Goal: Transaction & Acquisition: Purchase product/service

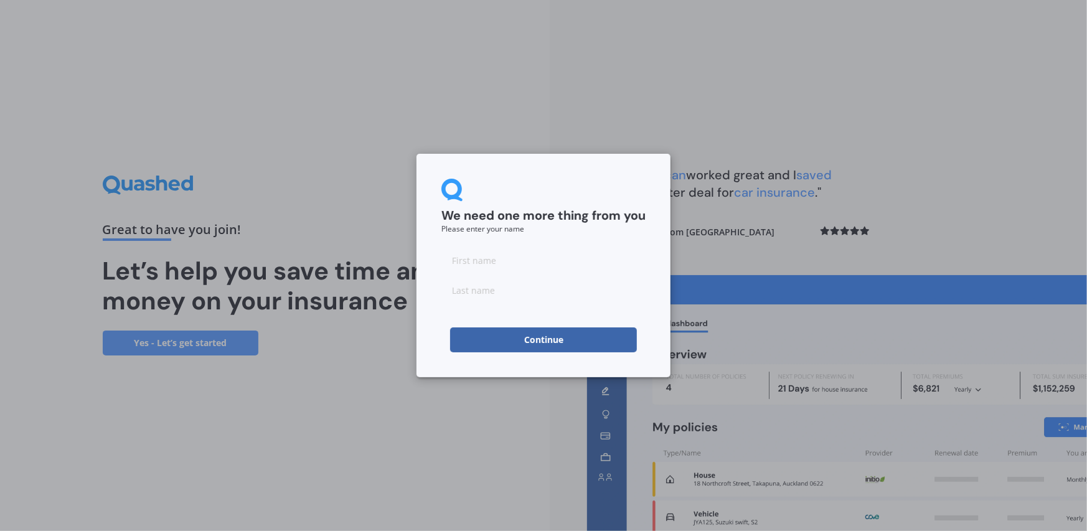
drag, startPoint x: 456, startPoint y: 263, endPoint x: 466, endPoint y: 264, distance: 10.7
click at [456, 263] on input at bounding box center [544, 260] width 204 height 25
type input "[PERSON_NAME]"
click at [502, 292] on input at bounding box center [544, 290] width 204 height 25
drag, startPoint x: 499, startPoint y: 328, endPoint x: 506, endPoint y: 326, distance: 6.5
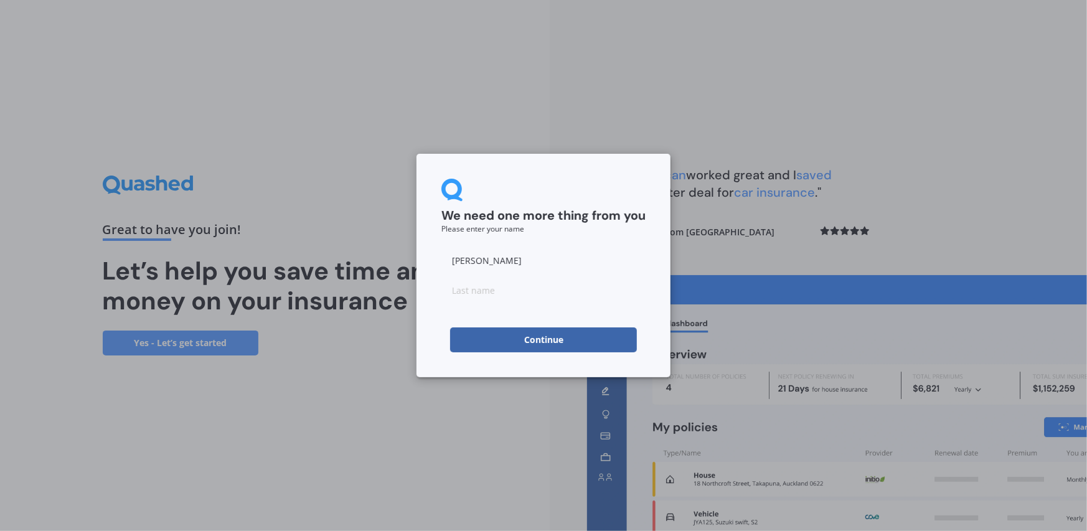
click at [506, 328] on button "Continue" at bounding box center [543, 340] width 187 height 25
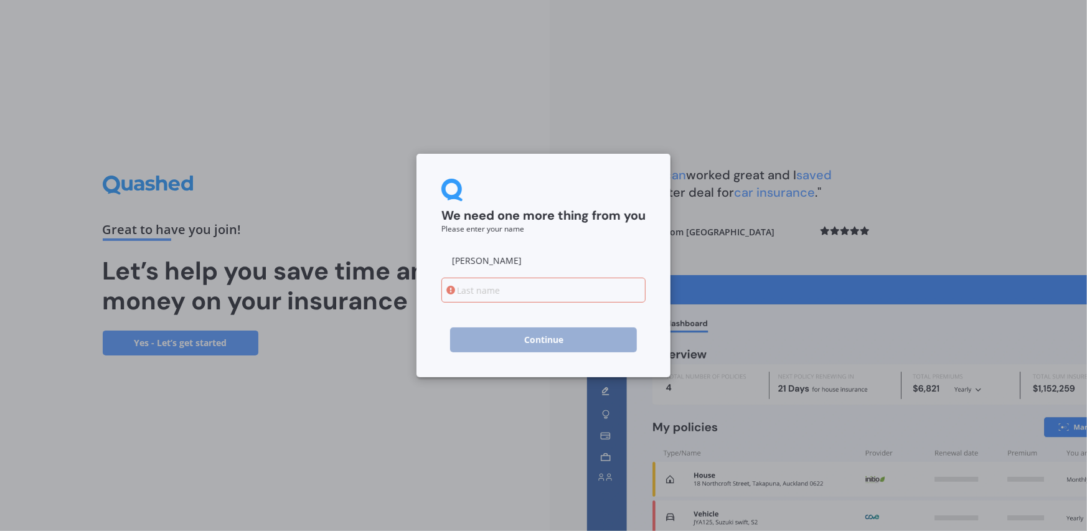
click at [506, 293] on input at bounding box center [544, 290] width 204 height 25
type input "Swamy"
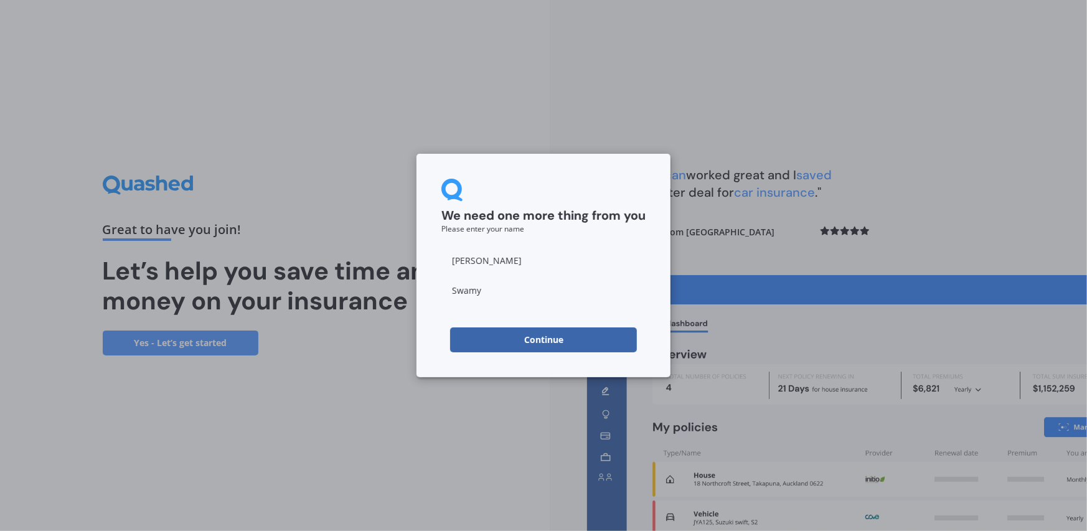
click at [517, 338] on button "Continue" at bounding box center [543, 340] width 187 height 25
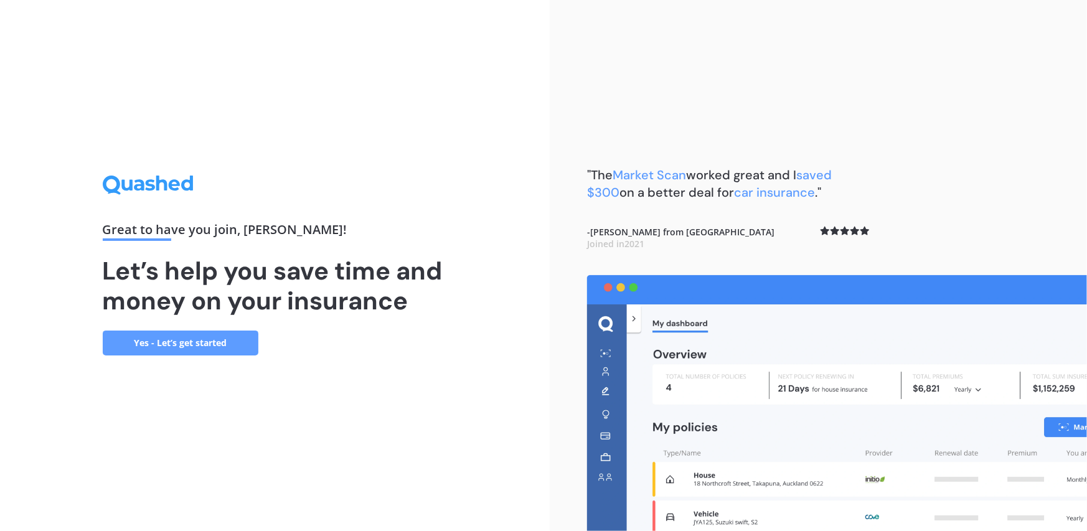
click at [202, 352] on link "Yes - Let’s get started" at bounding box center [181, 343] width 156 height 25
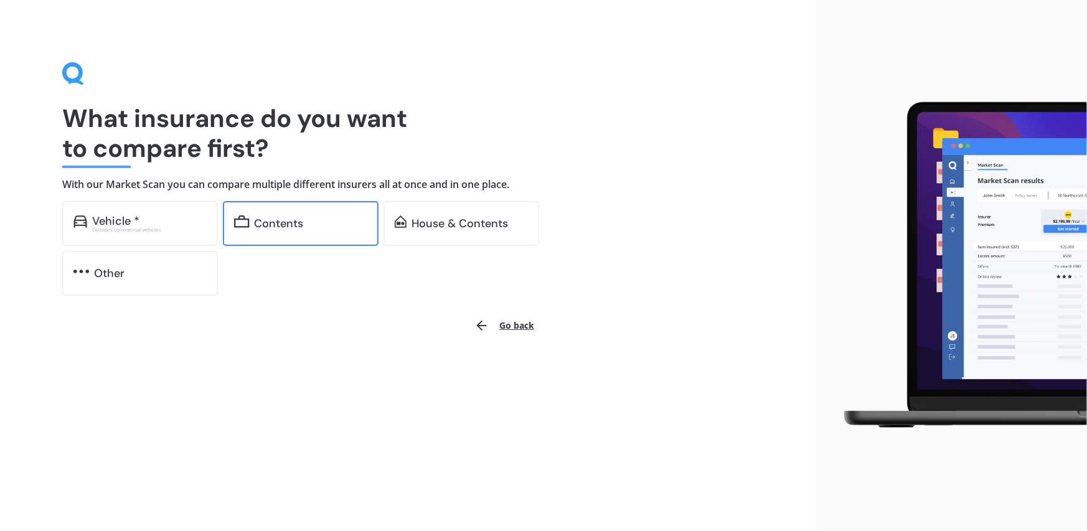
click at [269, 230] on div "Contents" at bounding box center [279, 223] width 49 height 12
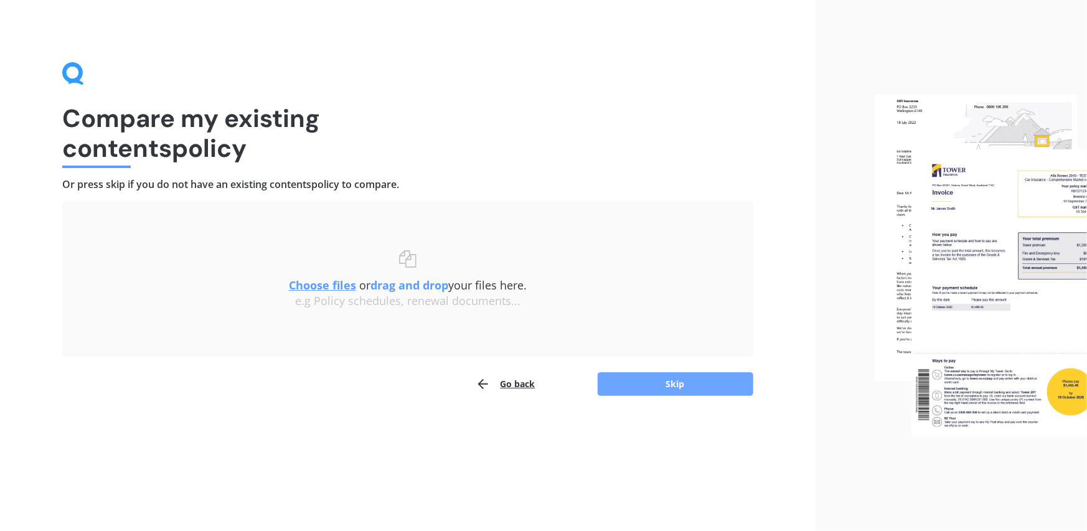
click at [663, 388] on button "Skip" at bounding box center [676, 384] width 156 height 24
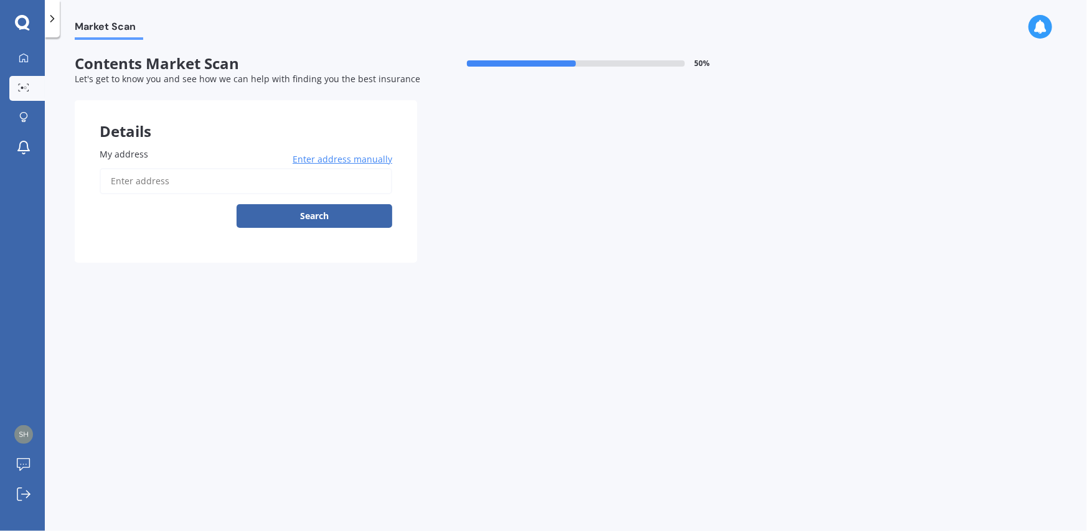
click at [154, 177] on input "My address" at bounding box center [246, 181] width 293 height 26
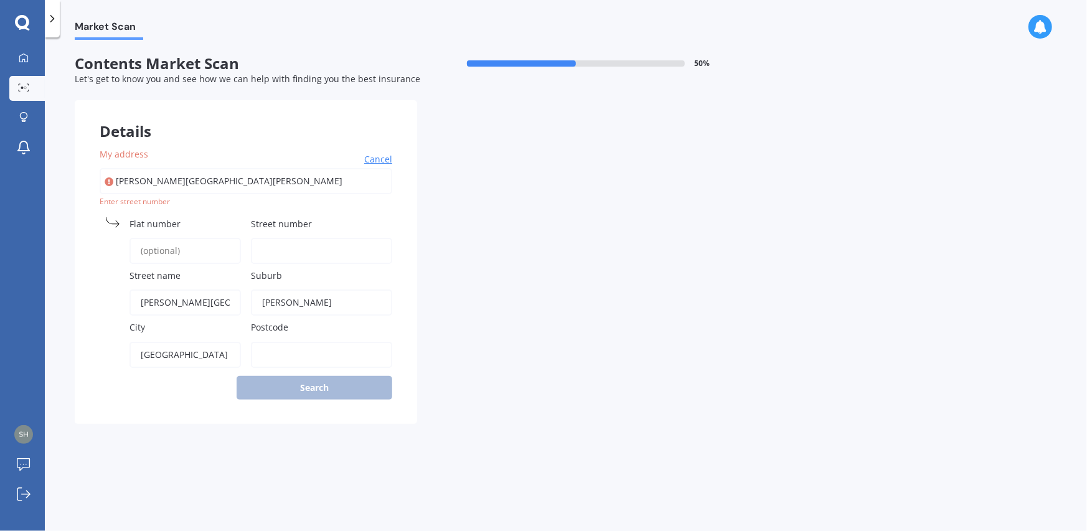
click at [471, 233] on div "Details My address [PERSON_NAME][GEOGRAPHIC_DATA][PERSON_NAME] Search Enter str…" at bounding box center [417, 262] width 685 height 324
click at [303, 182] on input "[PERSON_NAME][GEOGRAPHIC_DATA][PERSON_NAME]" at bounding box center [246, 181] width 293 height 26
type input "[PERSON_NAME][GEOGRAPHIC_DATA][PERSON_NAME]"
click at [313, 249] on input "Street number" at bounding box center [321, 251] width 141 height 26
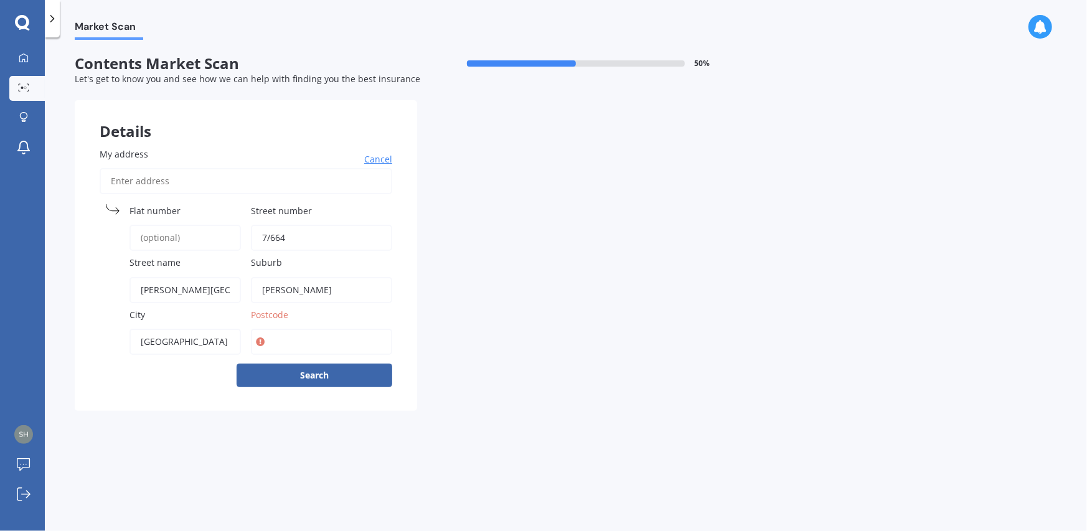
type input "7/664"
click at [293, 340] on input "Postcode" at bounding box center [321, 342] width 141 height 26
type input "0612"
click at [301, 373] on button "Search" at bounding box center [315, 376] width 156 height 24
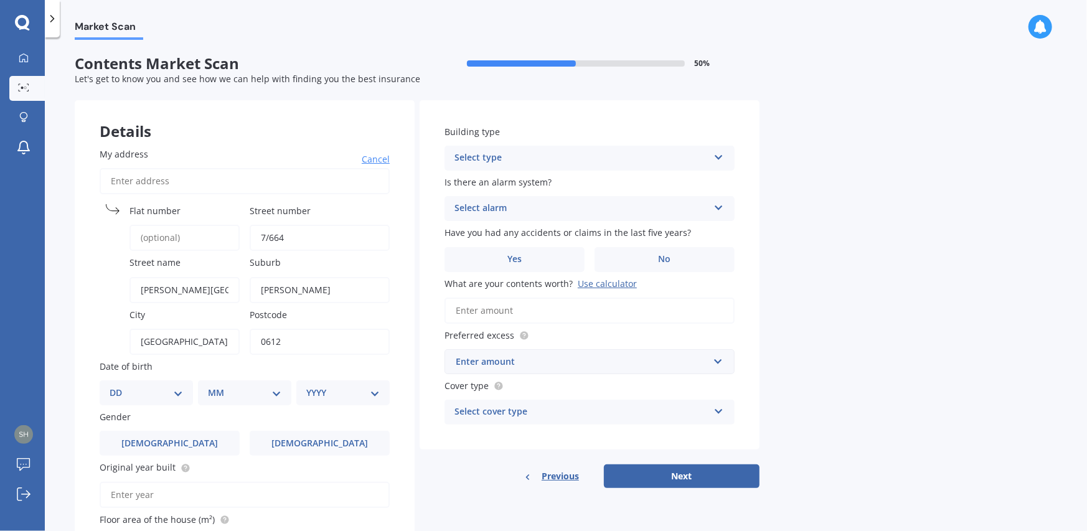
scroll to position [62, 0]
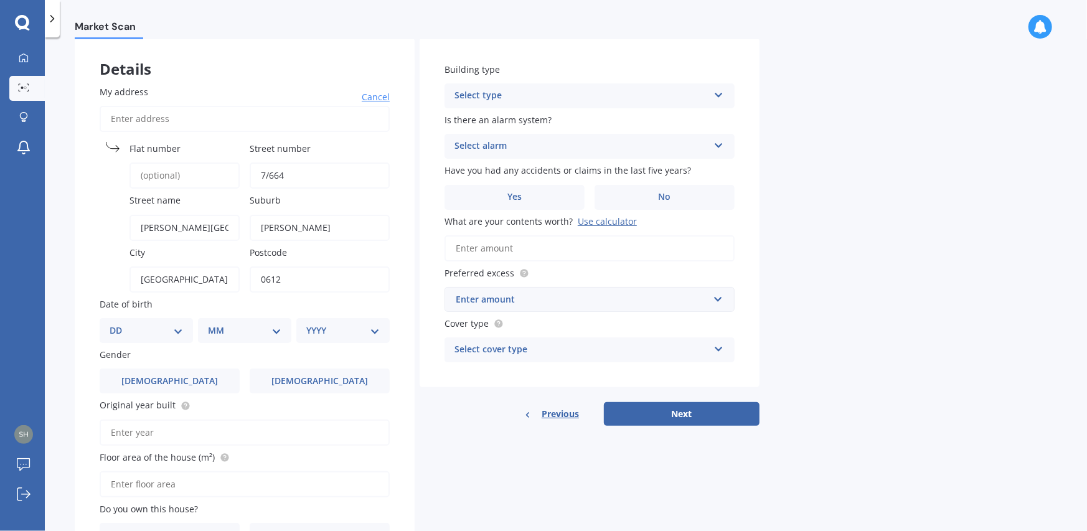
click at [128, 324] on select "DD 01 02 03 04 05 06 07 08 09 10 11 12 13 14 15 16 17 18 19 20 21 22 23 24 25 2…" at bounding box center [146, 331] width 73 height 14
click at [119, 324] on select "DD 01 02 03 04 05 06 07 08 09 10 11 12 13 14 15 16 17 18 19 20 21 22 23 24 25 2…" at bounding box center [146, 331] width 73 height 14
click at [138, 332] on select "DD 01 02 03 04 05 06 07 08 09 10 11 12 13 14 15 16 17 18 19 20 21 22 23 24 25 2…" at bounding box center [154, 331] width 69 height 14
select select "16"
click at [120, 324] on select "DD 01 02 03 04 05 06 07 08 09 10 11 12 13 14 15 16 17 18 19 20 21 22 23 24 25 2…" at bounding box center [154, 331] width 69 height 14
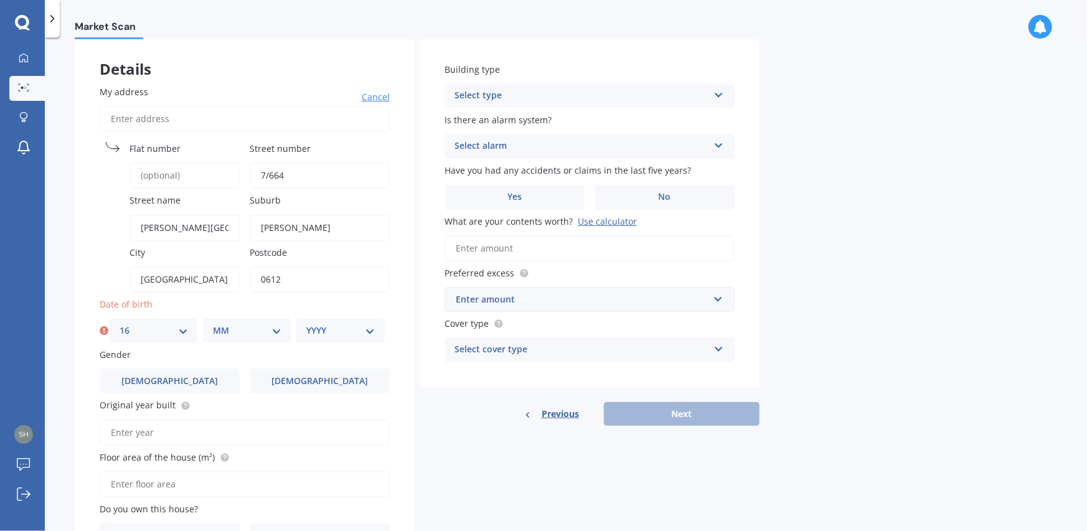
click at [261, 330] on select "MM 01 02 03 04 05 06 07 08 09 10 11 12" at bounding box center [247, 331] width 69 height 14
select select "05"
click at [213, 324] on select "MM 01 02 03 04 05 06 07 08 09 10 11 12" at bounding box center [247, 331] width 69 height 14
click at [333, 332] on select "YYYY 2009 2008 2007 2006 2005 2004 2003 2002 2001 2000 1999 1998 1997 1996 1995…" at bounding box center [340, 331] width 69 height 14
select select "1989"
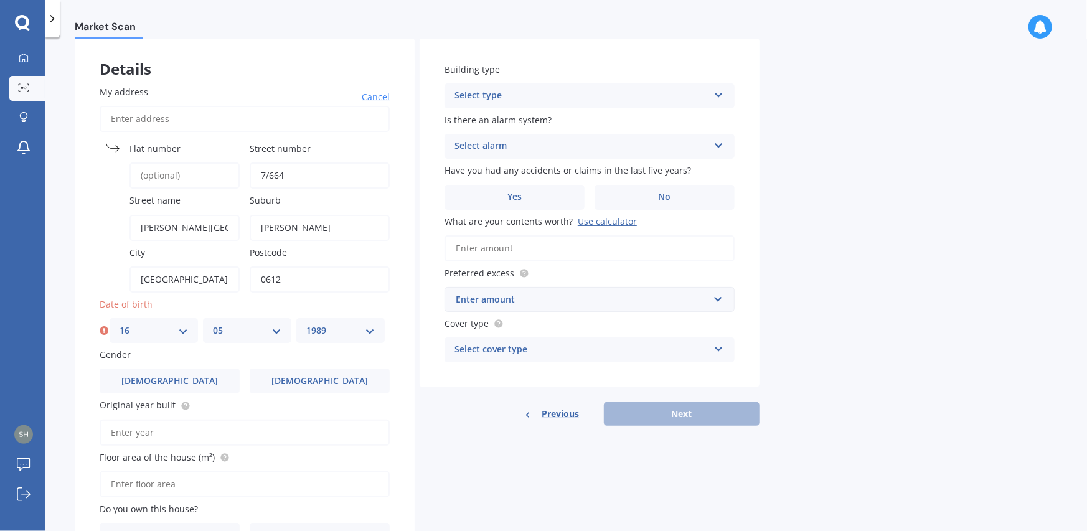
click at [306, 324] on select "YYYY 2009 2008 2007 2006 2005 2004 2003 2002 2001 2000 1999 1998 1997 1996 1995…" at bounding box center [340, 331] width 69 height 14
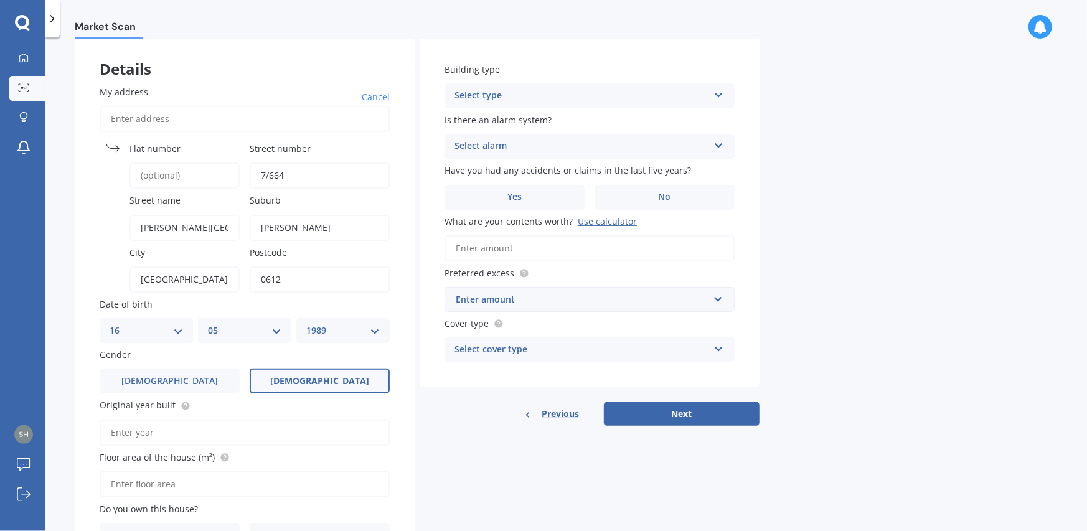
click at [354, 380] on label "[DEMOGRAPHIC_DATA]" at bounding box center [320, 381] width 140 height 25
click at [0, 0] on input "[DEMOGRAPHIC_DATA]" at bounding box center [0, 0] width 0 height 0
click at [176, 437] on input "Original year built" at bounding box center [245, 433] width 290 height 26
type input "2025"
click at [158, 481] on input "Floor area of the house (m²)" at bounding box center [245, 484] width 290 height 26
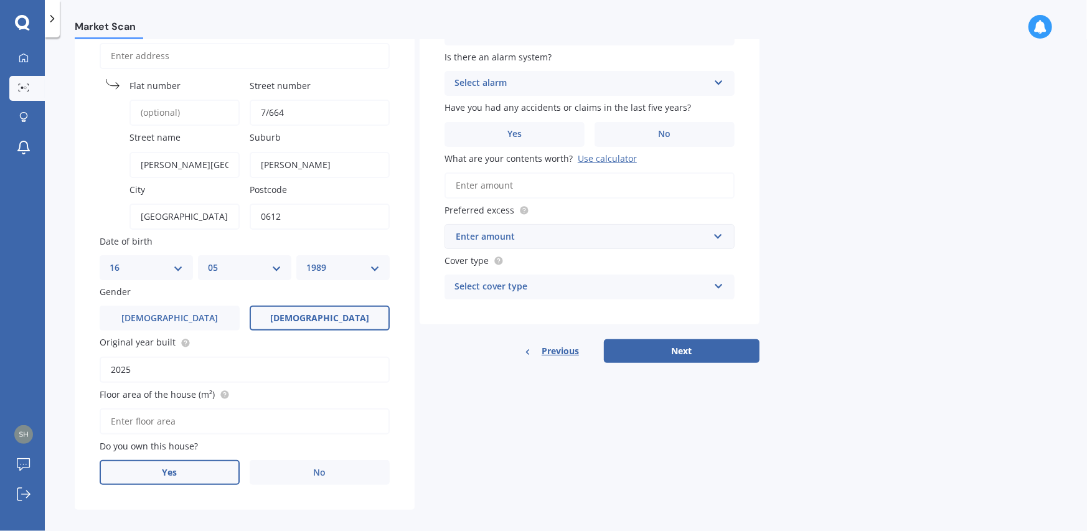
scroll to position [132, 0]
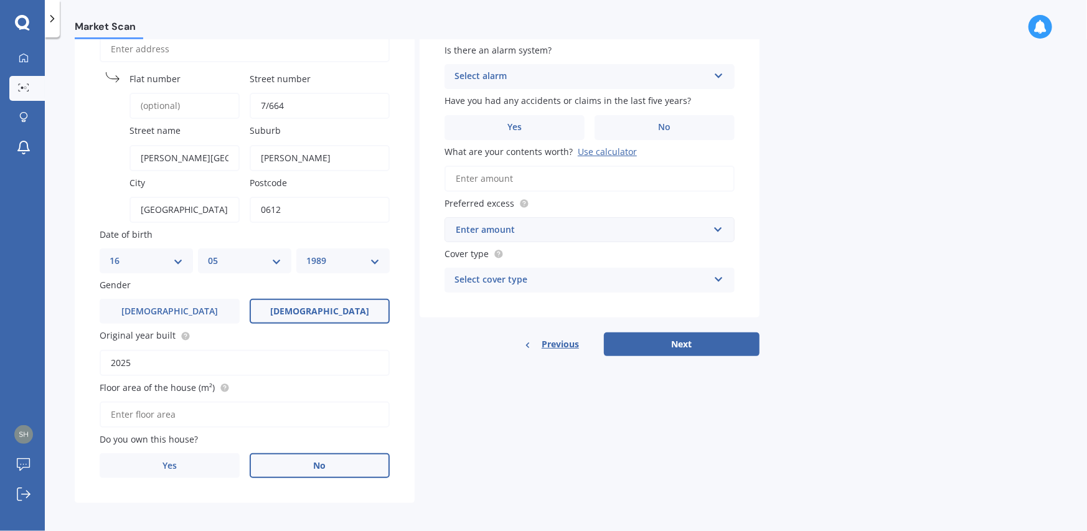
click at [319, 466] on span "No" at bounding box center [320, 466] width 12 height 11
click at [0, 0] on input "No" at bounding box center [0, 0] width 0 height 0
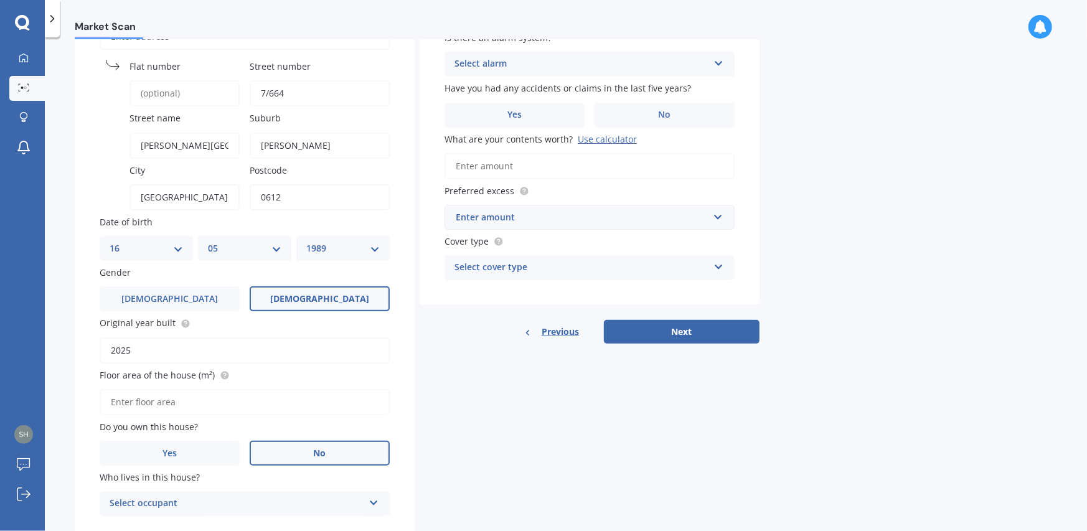
scroll to position [182, 0]
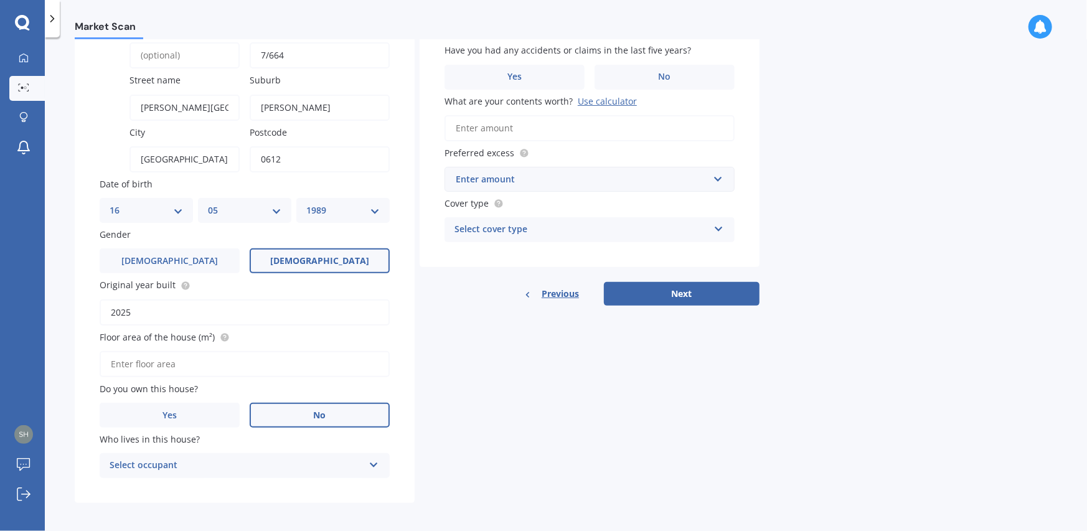
click at [181, 468] on div "Select occupant" at bounding box center [237, 465] width 254 height 15
click at [167, 486] on div "Tenant" at bounding box center [244, 490] width 289 height 22
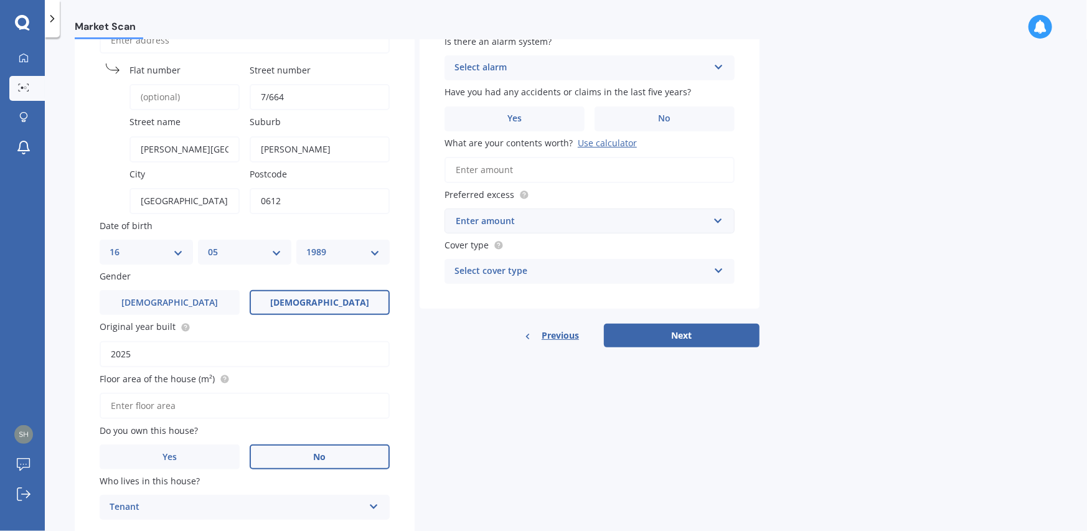
scroll to position [0, 0]
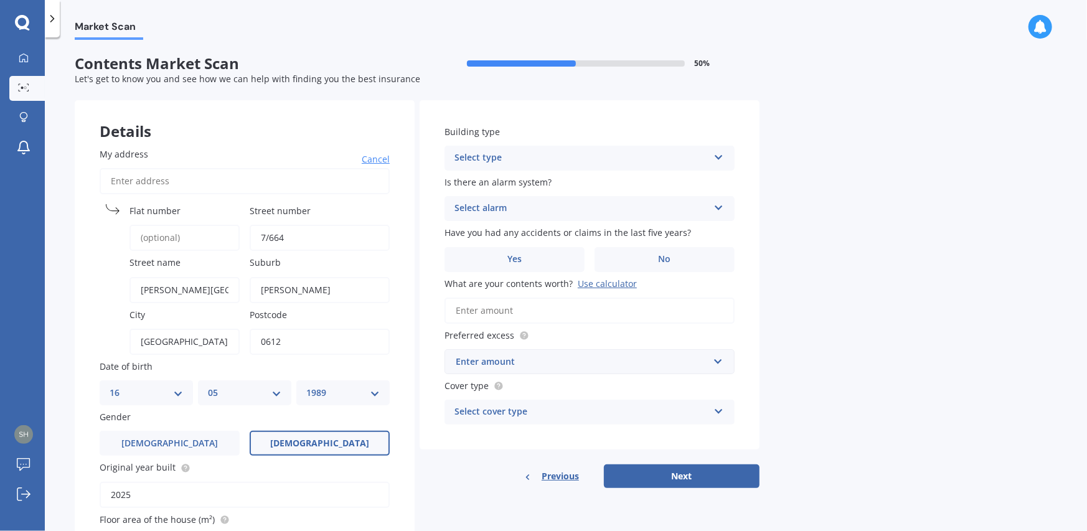
click at [490, 151] on div "Select type" at bounding box center [582, 158] width 254 height 15
click at [510, 228] on span "Multi-unit (in a block of 7-10)" at bounding box center [516, 227] width 123 height 12
click at [510, 207] on div "Select alarm" at bounding box center [582, 208] width 254 height 15
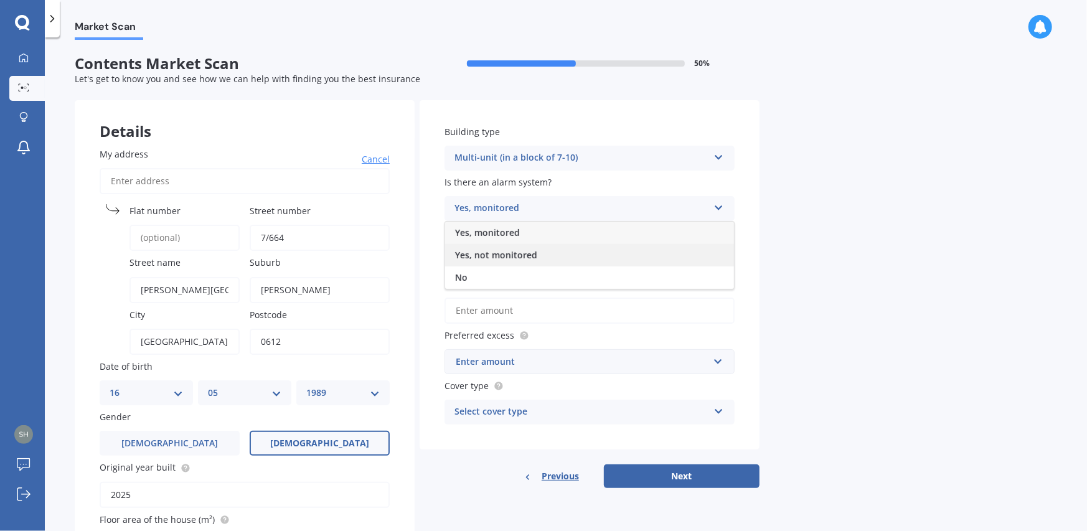
click at [507, 252] on span "Yes, not monitored" at bounding box center [496, 255] width 82 height 12
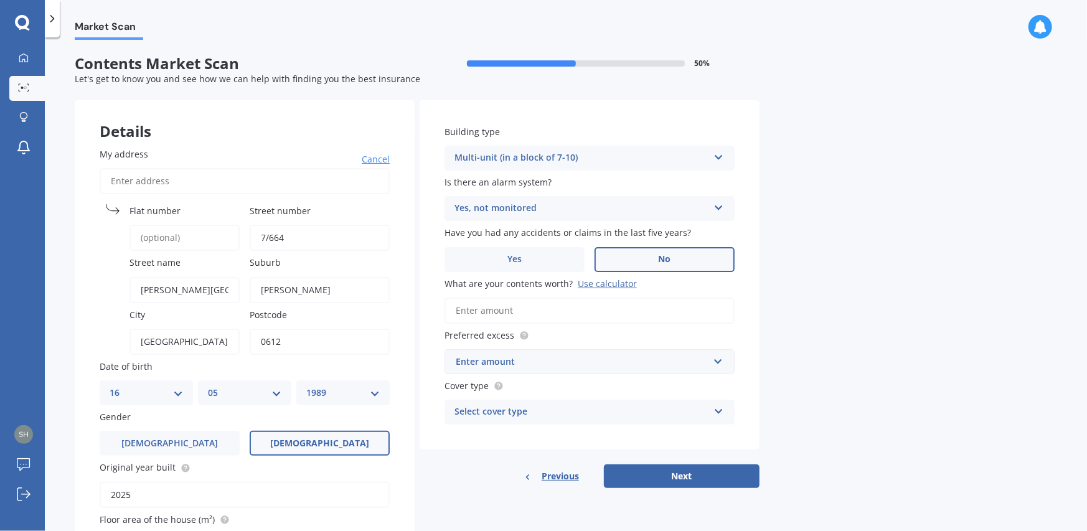
click at [641, 254] on label "No" at bounding box center [665, 259] width 140 height 25
click at [0, 0] on input "No" at bounding box center [0, 0] width 0 height 0
click at [486, 302] on input "What are your contents worth? Use calculator" at bounding box center [590, 311] width 290 height 26
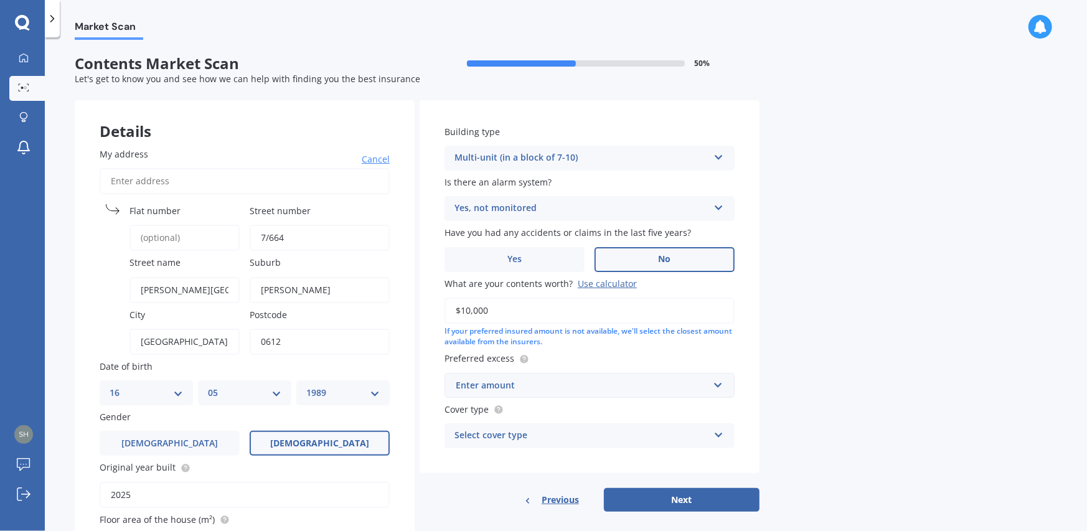
type input "$10,000"
click at [526, 387] on div "Enter amount" at bounding box center [582, 386] width 253 height 14
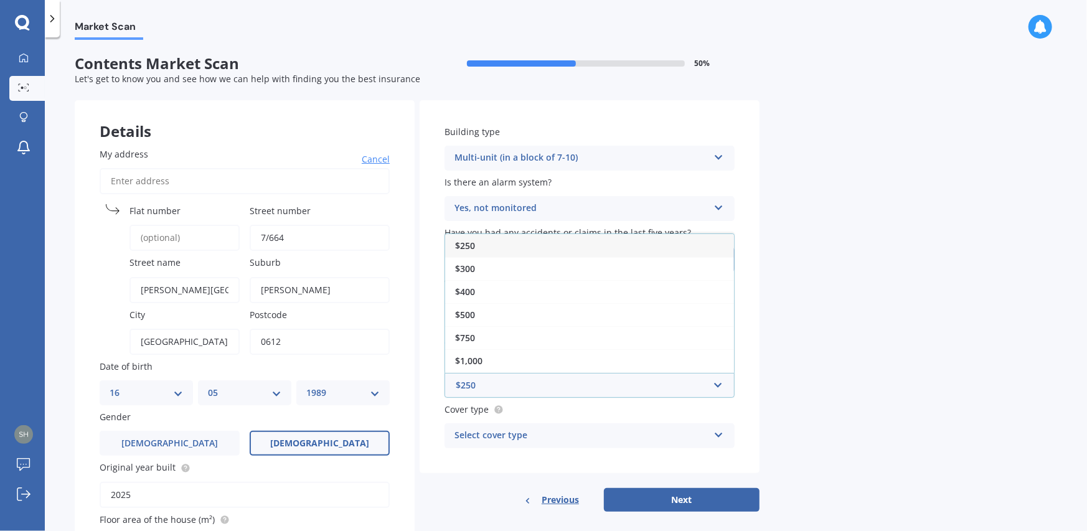
click at [508, 244] on div "$250" at bounding box center [589, 245] width 289 height 23
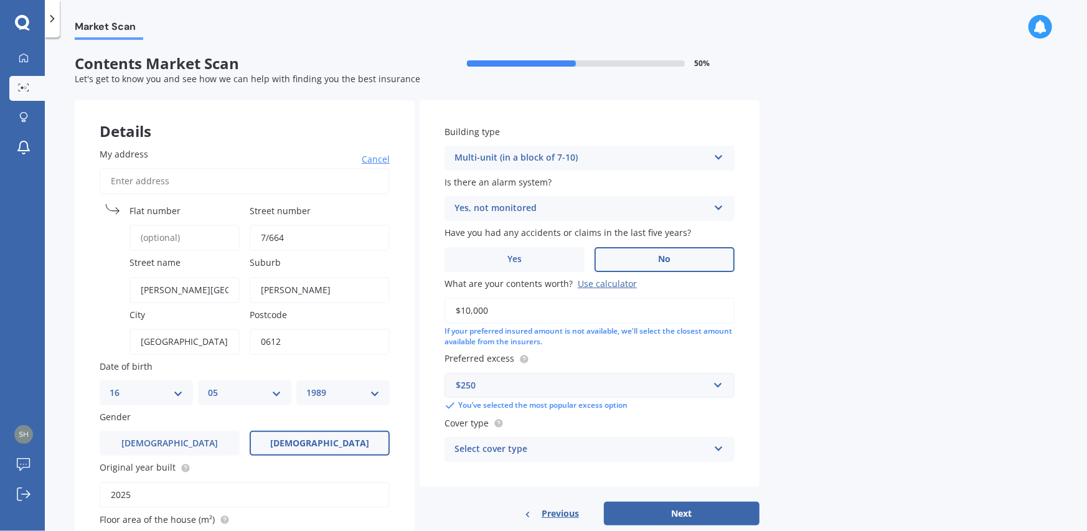
scroll to position [62, 0]
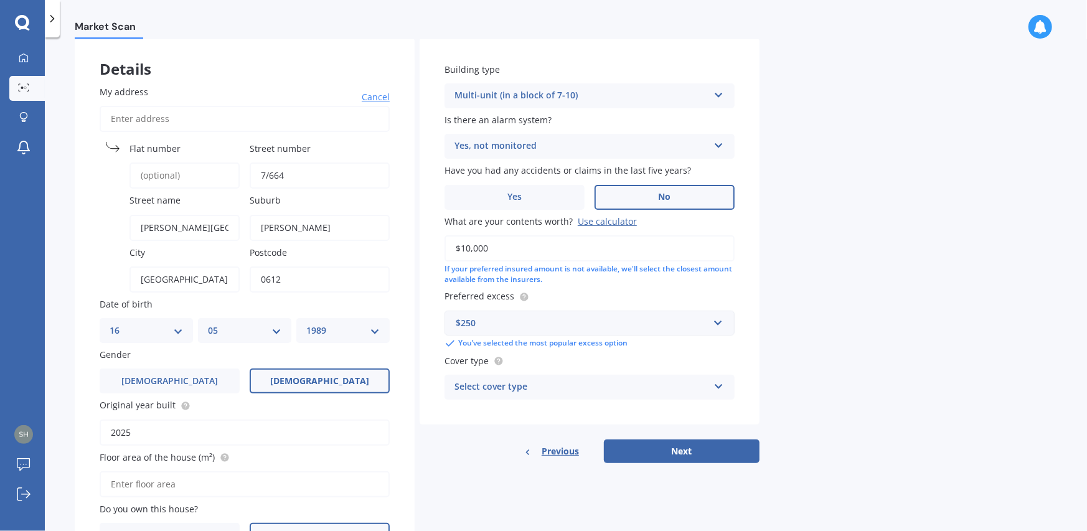
click at [526, 387] on div "Select cover type" at bounding box center [582, 387] width 254 height 15
click at [524, 385] on div "High" at bounding box center [582, 387] width 254 height 15
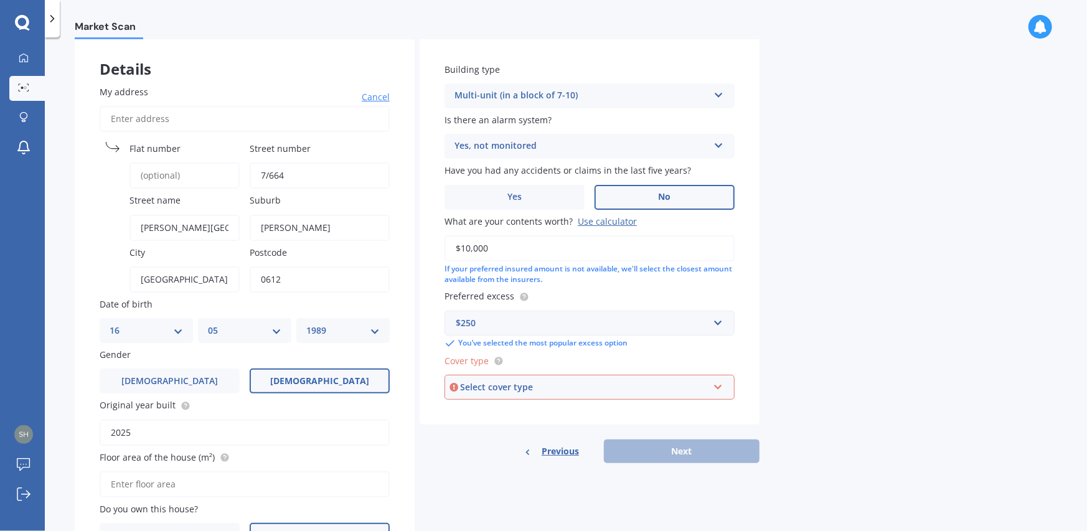
drag, startPoint x: 529, startPoint y: 385, endPoint x: 532, endPoint y: 399, distance: 14.5
click at [529, 387] on div "Select cover type" at bounding box center [584, 388] width 248 height 14
click at [506, 412] on div "High" at bounding box center [590, 411] width 288 height 22
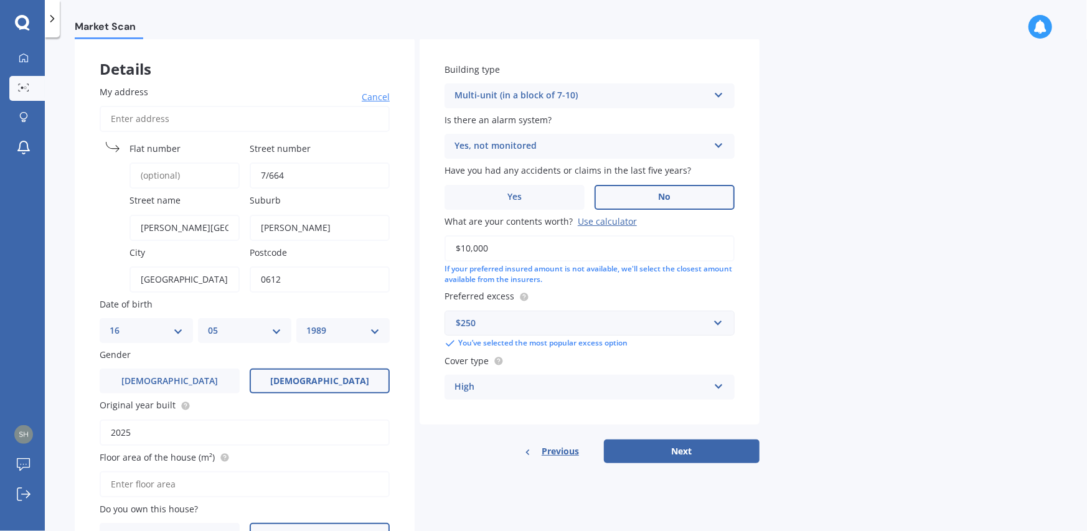
scroll to position [182, 0]
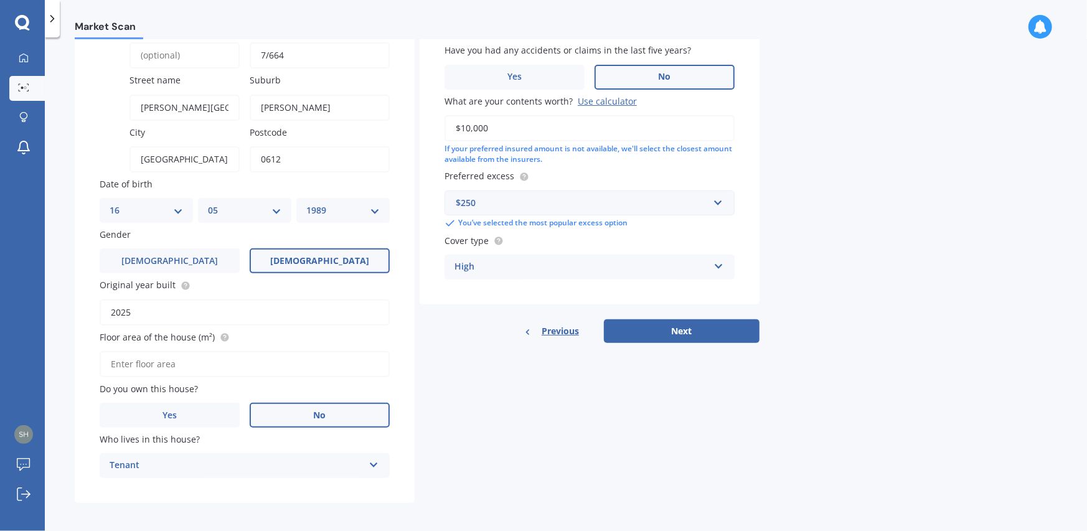
click at [634, 341] on div "Details My address Cancel Search [GEOGRAPHIC_DATA] [STREET_ADDRESS][PERSON_NAME…" at bounding box center [417, 211] width 685 height 586
click at [635, 336] on button "Next" at bounding box center [682, 331] width 156 height 24
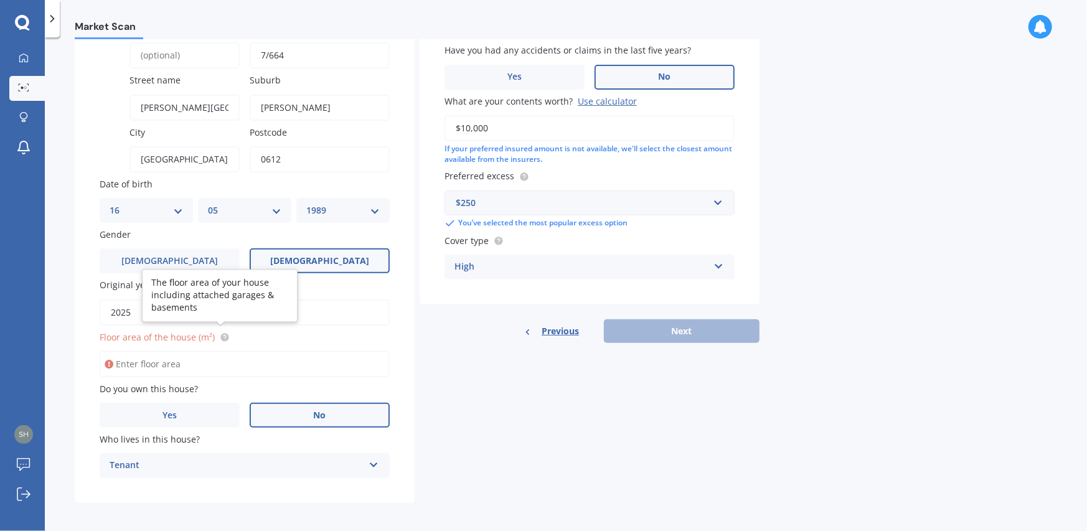
click at [224, 335] on icon at bounding box center [225, 336] width 2 height 2
click at [226, 333] on circle at bounding box center [224, 337] width 8 height 8
click at [162, 362] on input "Floor area of the house (m²)" at bounding box center [245, 364] width 290 height 26
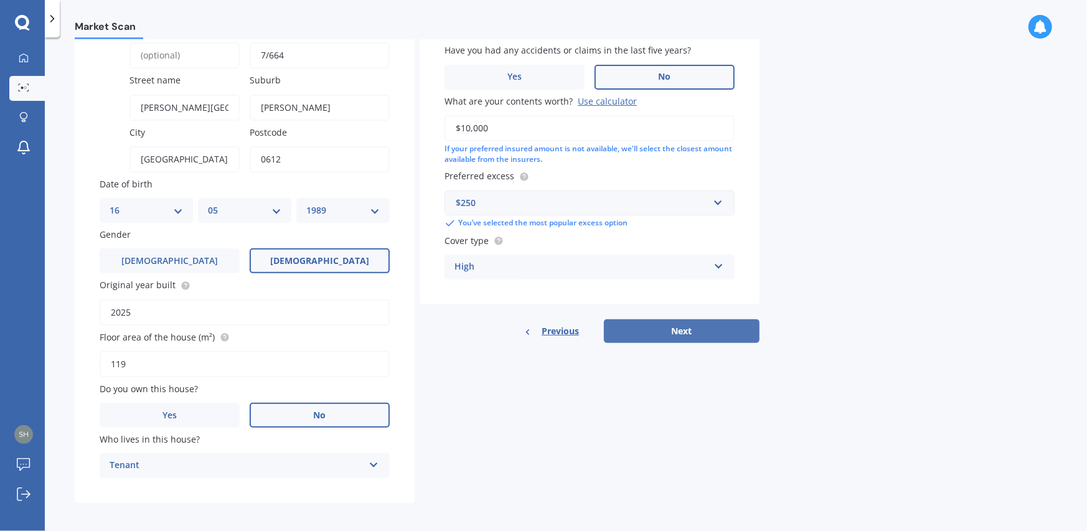
type input "119"
click at [683, 321] on button "Next" at bounding box center [682, 331] width 156 height 24
select select "16"
select select "05"
select select "1989"
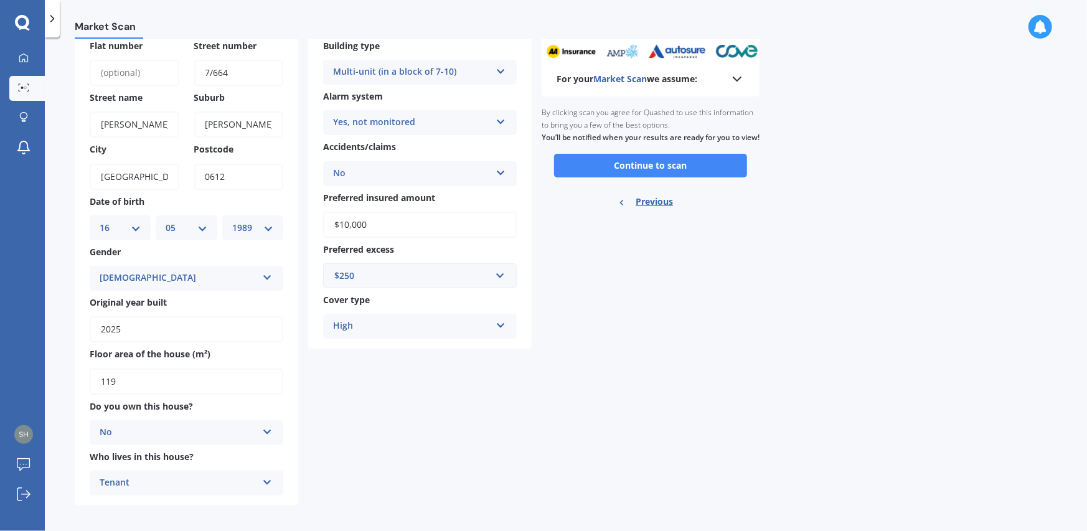
scroll to position [74, 0]
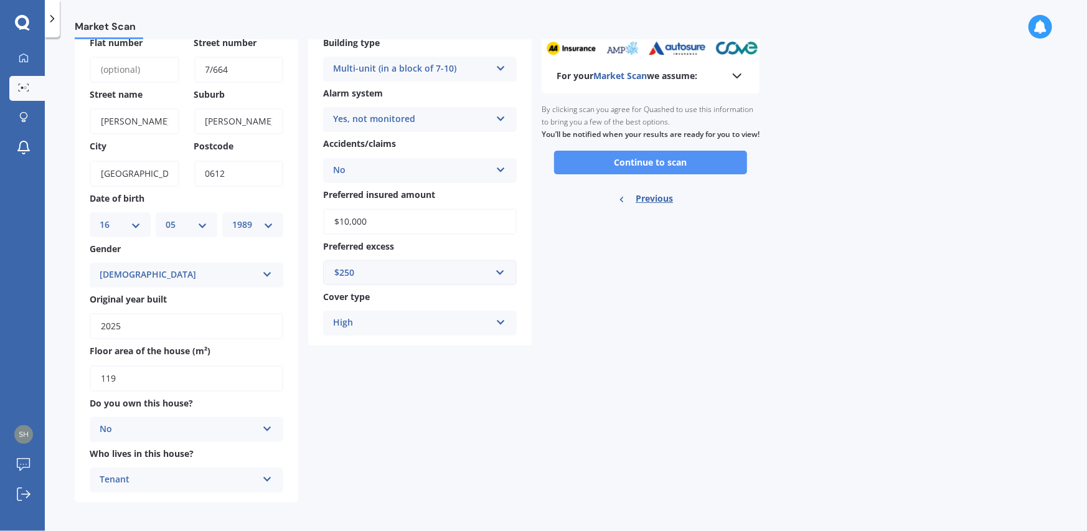
click at [588, 172] on button "Continue to scan" at bounding box center [650, 163] width 193 height 24
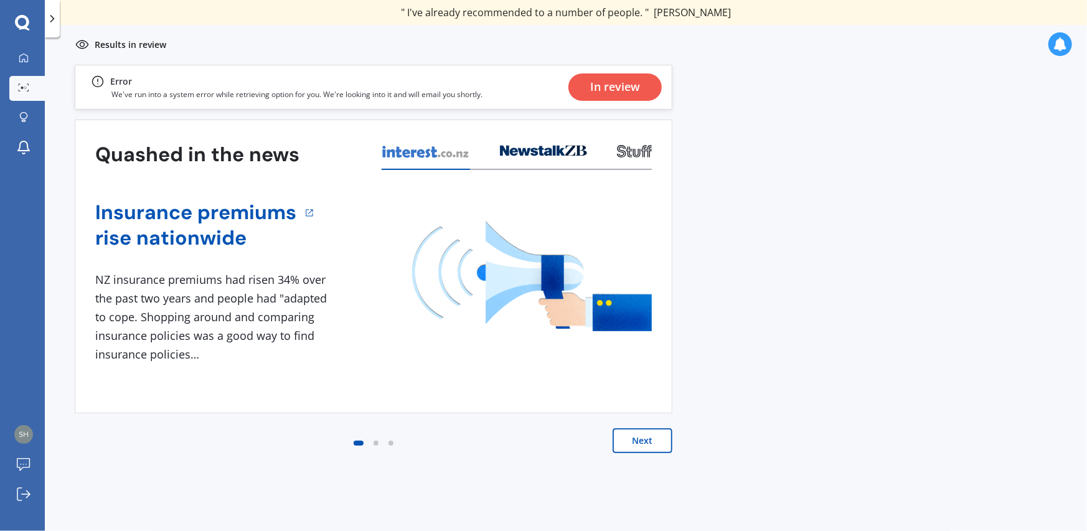
click at [582, 95] on div "In review" at bounding box center [615, 86] width 93 height 27
click at [610, 108] on div "In review" at bounding box center [613, 87] width 98 height 44
click at [631, 443] on button "Next" at bounding box center [643, 440] width 60 height 25
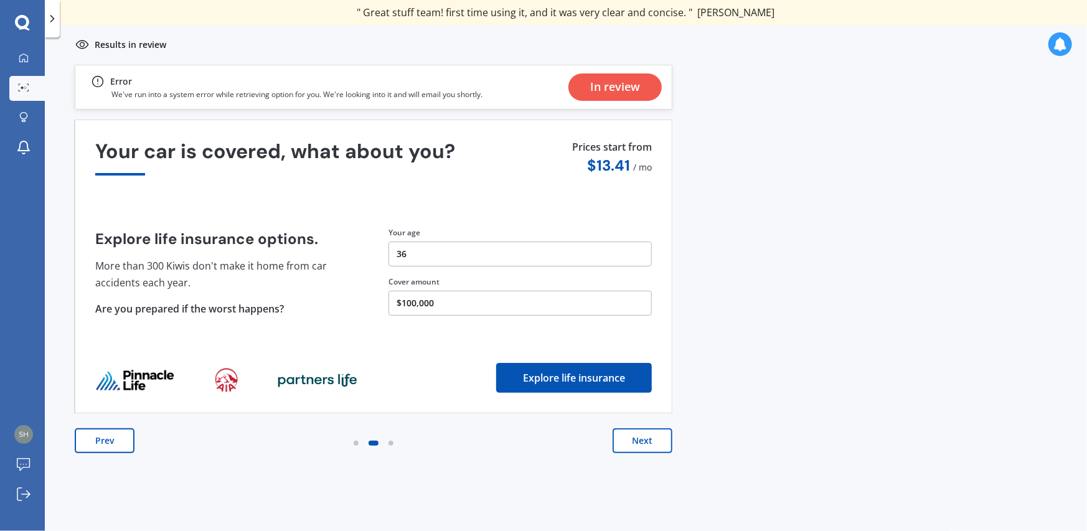
click at [631, 443] on button "Next" at bounding box center [643, 440] width 60 height 25
